Goal: Find specific page/section: Find specific page/section

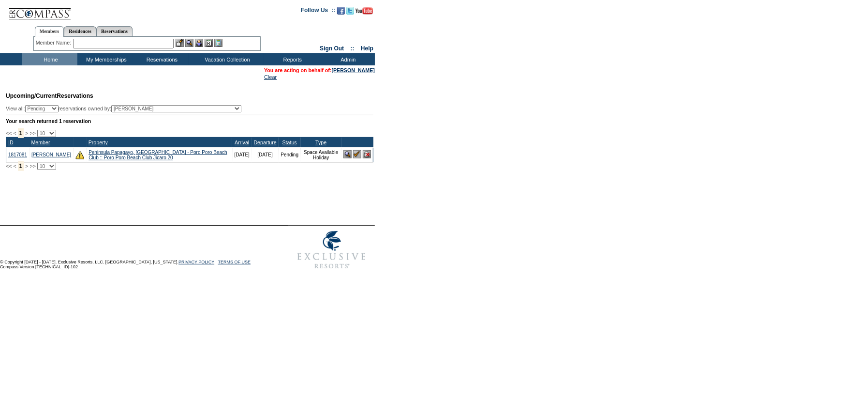
click at [87, 189] on div "Processing, please wait. Custom Reservation Task Reservation #: Reservation Dat…" at bounding box center [188, 189] width 375 height 19
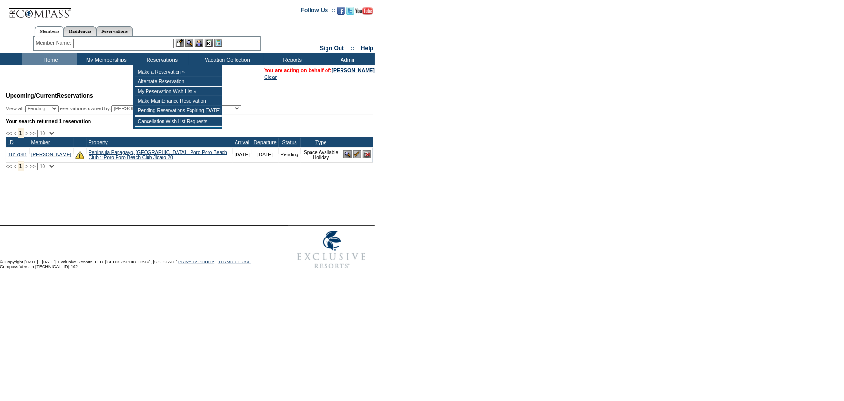
click at [136, 48] on div "Member Name: Destination or Residence: ReservationId:" at bounding box center [146, 44] width 227 height 14
click at [135, 43] on input "text" at bounding box center [123, 44] width 101 height 10
click at [135, 40] on input "text" at bounding box center [123, 44] width 101 height 10
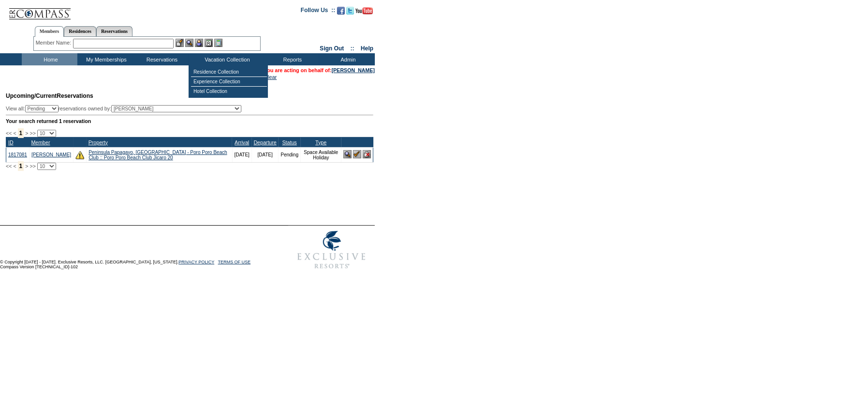
click at [149, 112] on select "(All) [PERSON_NAME] Accounting (MSM), Team [PERSON_NAME] (inactive) Admin, IT G…" at bounding box center [176, 108] width 130 height 7
click at [130, 106] on select "(All) [PERSON_NAME] Accounting (MSM), Team [PERSON_NAME] (inactive) Admin, IT G…" at bounding box center [176, 108] width 130 height 7
click at [279, 263] on td at bounding box center [327, 249] width 96 height 48
click at [195, 109] on select "(All) [PERSON_NAME] Accounting (MSM), Team [PERSON_NAME] (inactive) Admin, IT G…" at bounding box center [176, 108] width 130 height 7
select select "60226"
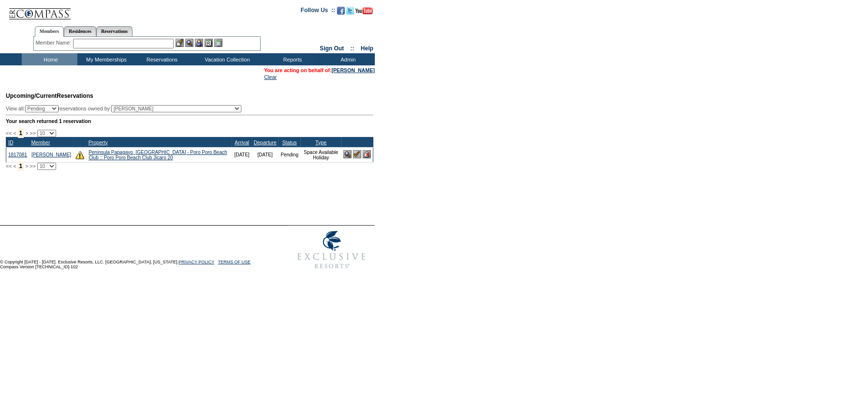
click at [130, 106] on select "(All) [PERSON_NAME] Accounting (MSM), Team [PERSON_NAME] (inactive) Admin, IT G…" at bounding box center [176, 108] width 130 height 7
